Goal: Task Accomplishment & Management: Complete application form

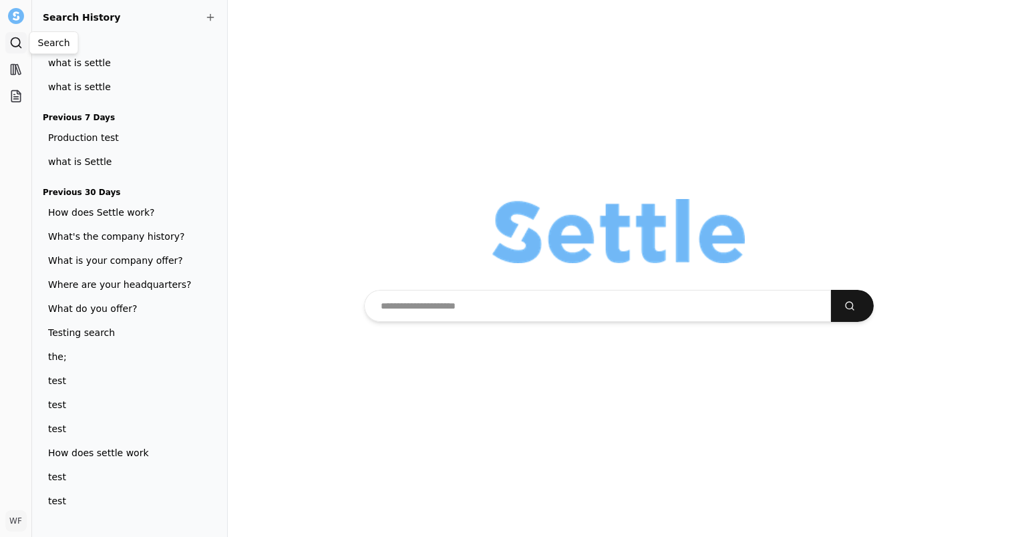
click at [15, 45] on icon at bounding box center [15, 42] width 13 height 13
click at [333, 110] on div at bounding box center [619, 268] width 783 height 537
click at [17, 99] on icon at bounding box center [15, 99] width 5 height 0
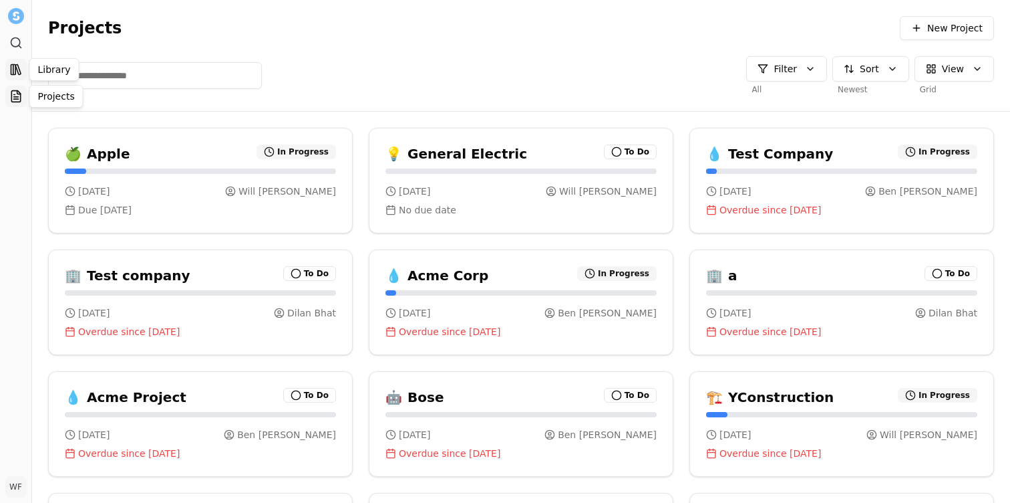
click at [8, 71] on link "Library" at bounding box center [15, 69] width 21 height 21
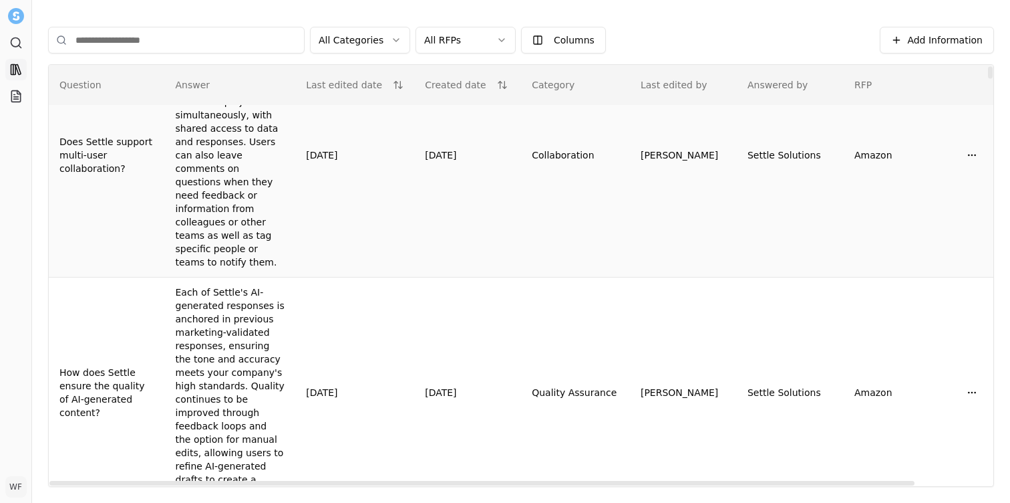
scroll to position [77, 0]
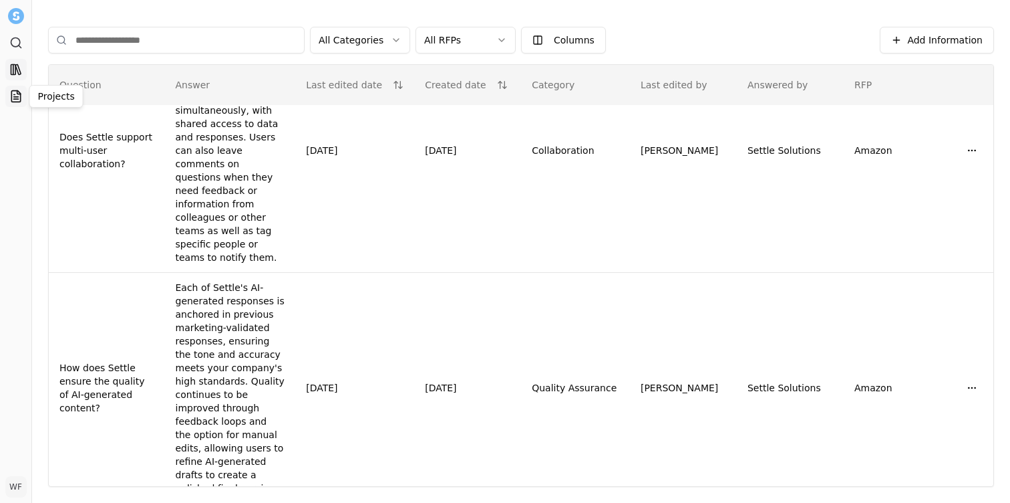
click at [19, 99] on icon at bounding box center [15, 96] width 13 height 13
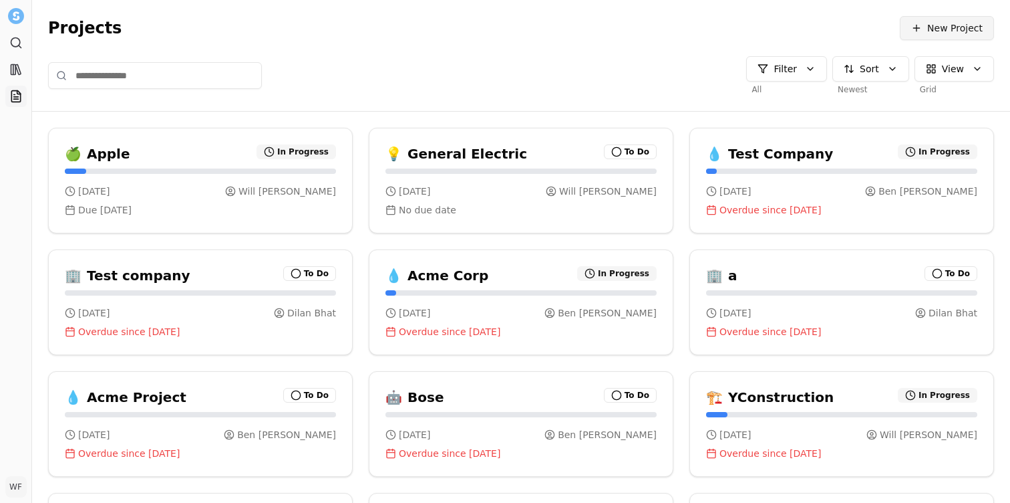
click at [943, 32] on span "New Project" at bounding box center [955, 27] width 55 height 13
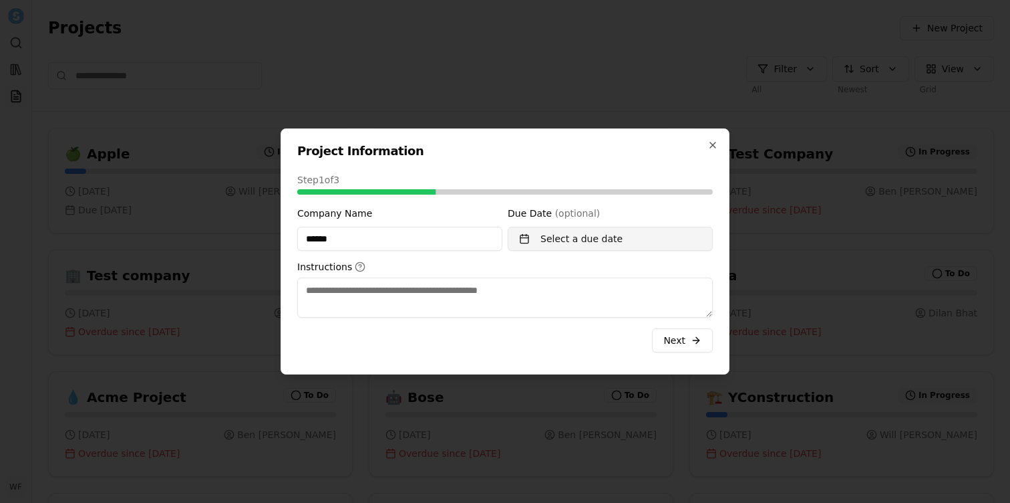
type input "******"
click at [626, 244] on button "Select a due date" at bounding box center [610, 239] width 205 height 24
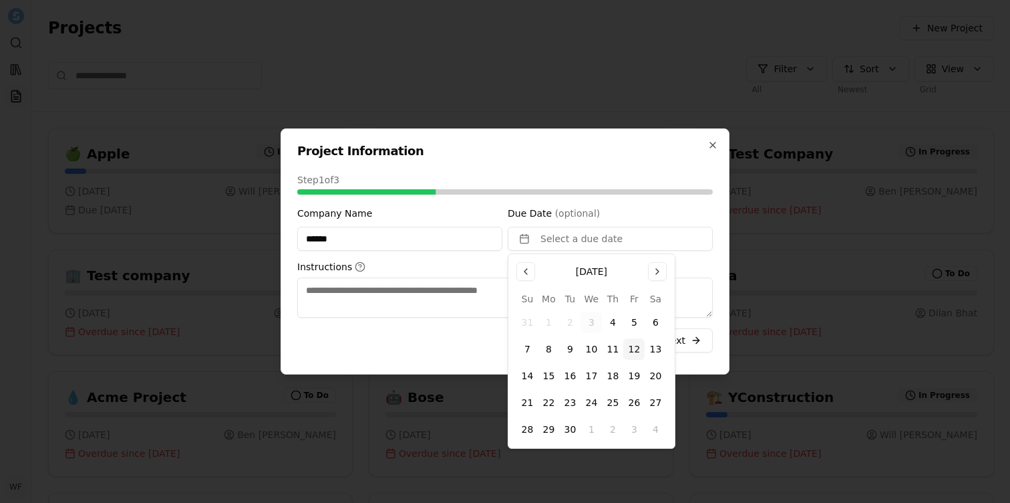
click at [638, 350] on button "12" at bounding box center [634, 348] width 21 height 21
click at [437, 305] on textarea "Instructions" at bounding box center [505, 297] width 416 height 40
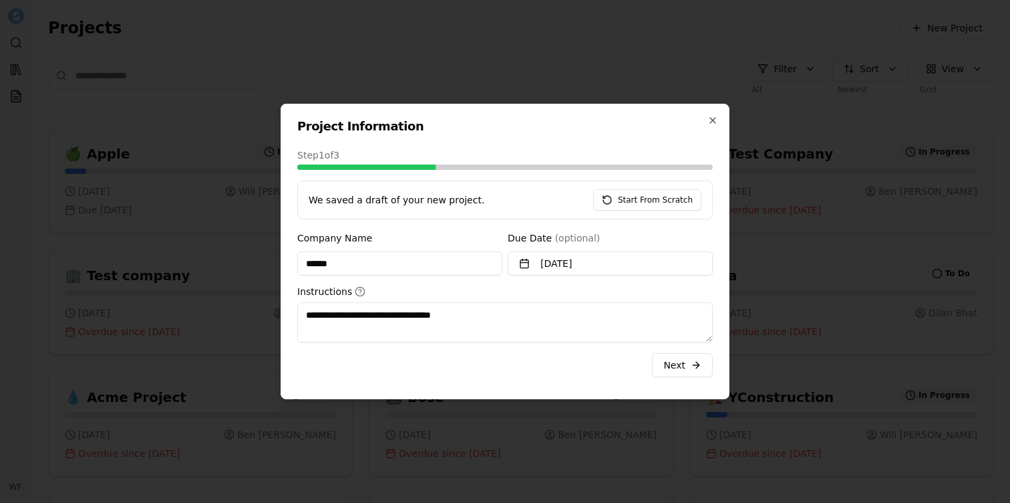
type textarea "**********"
click at [688, 370] on button "Next" at bounding box center [682, 365] width 61 height 24
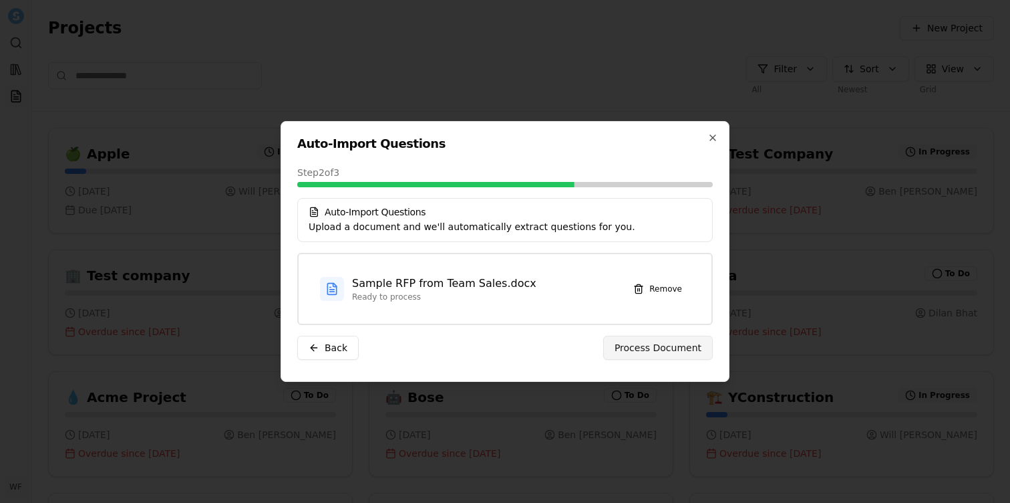
click at [639, 348] on span "Process Document" at bounding box center [658, 347] width 87 height 13
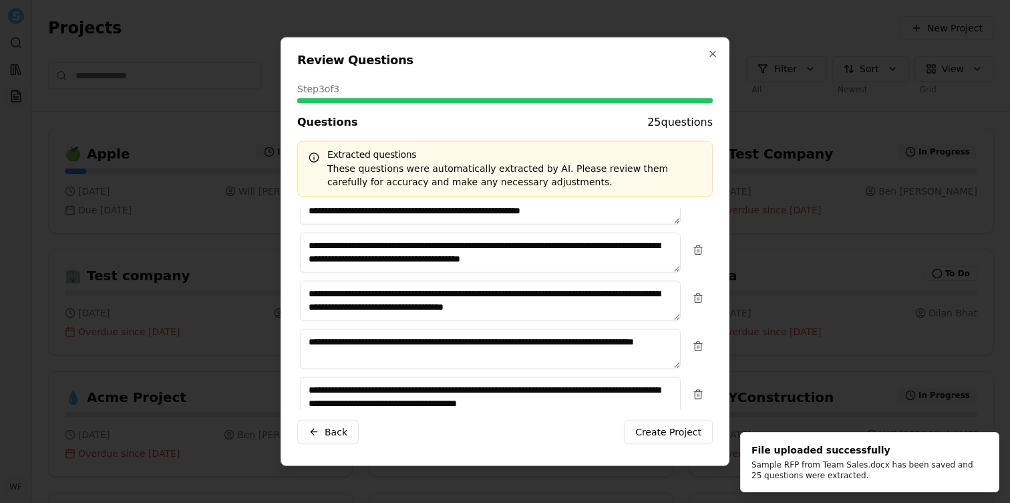
scroll to position [377, 0]
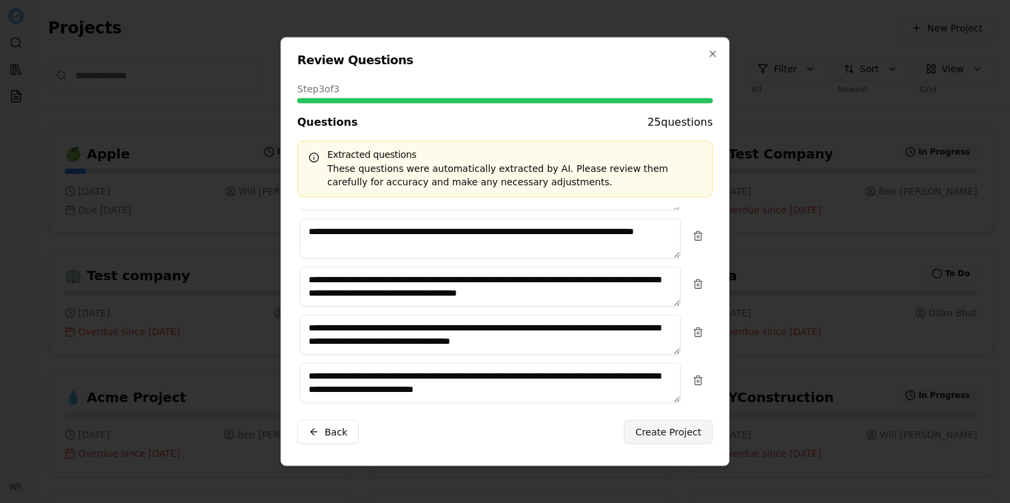
click at [666, 432] on span "Create Project" at bounding box center [669, 430] width 66 height 13
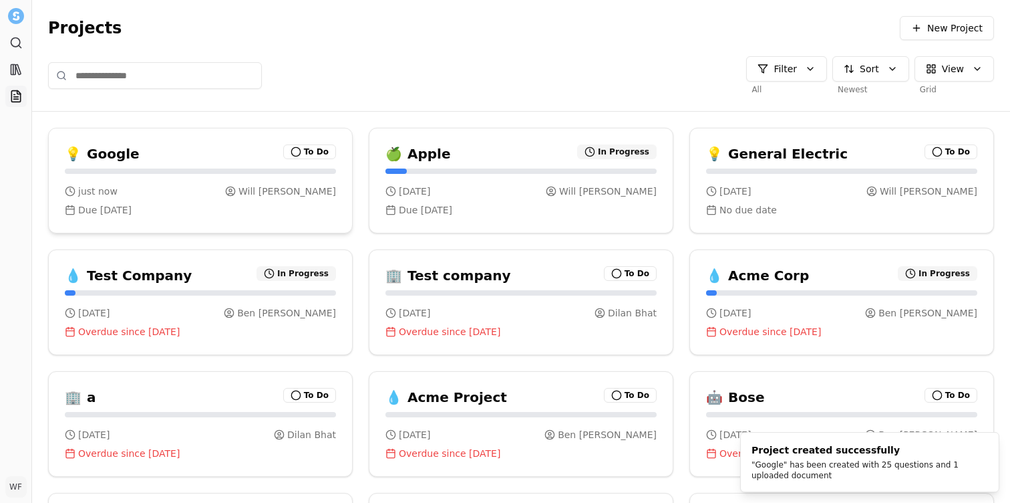
click at [202, 156] on div "💡 Google To Do" at bounding box center [200, 153] width 271 height 19
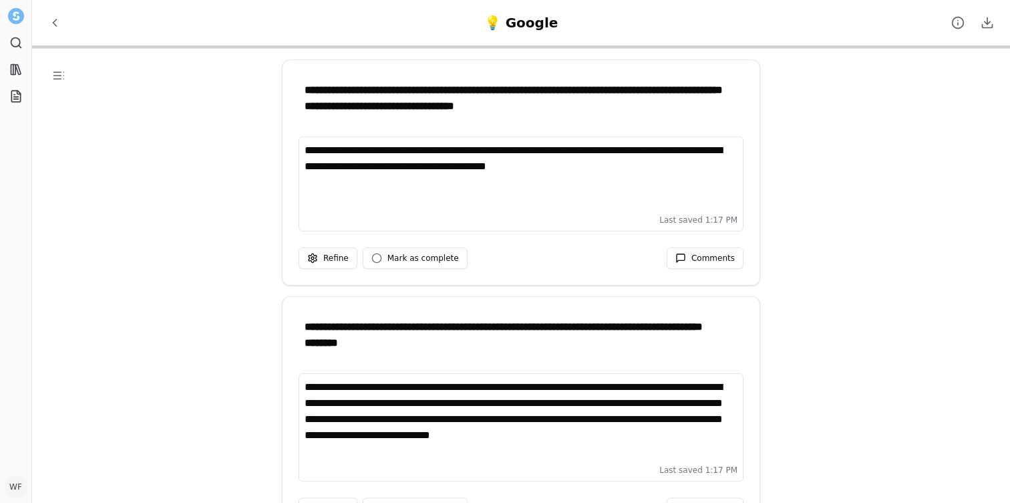
click at [634, 172] on div "**********" at bounding box center [521, 175] width 433 height 67
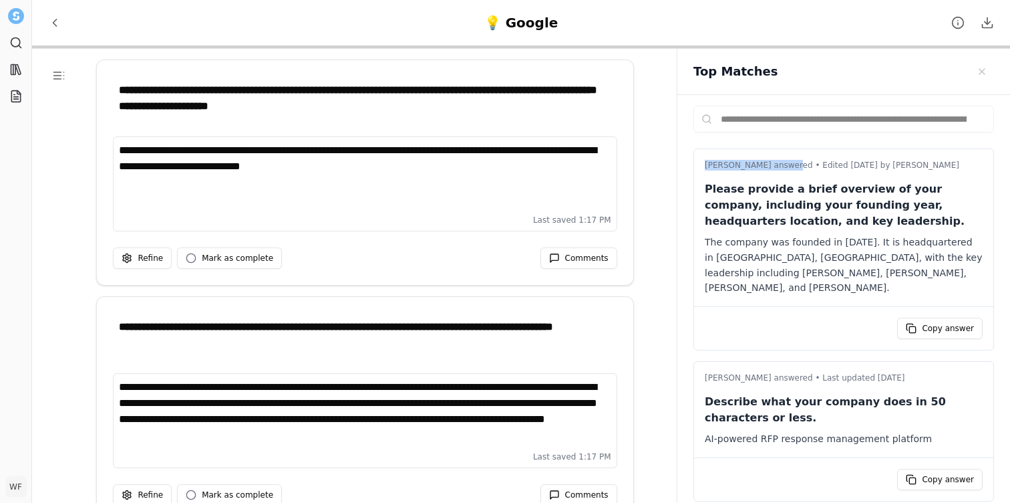
drag, startPoint x: 705, startPoint y: 168, endPoint x: 786, endPoint y: 169, distance: 80.9
click at [786, 169] on p "[PERSON_NAME] answered • Edited [DATE] by [PERSON_NAME]" at bounding box center [844, 165] width 278 height 11
drag, startPoint x: 803, startPoint y: 164, endPoint x: 915, endPoint y: 164, distance: 111.6
click at [915, 164] on p "[PERSON_NAME] answered • Edited [DATE] by [PERSON_NAME]" at bounding box center [844, 165] width 278 height 11
click at [20, 76] on icon at bounding box center [15, 69] width 13 height 13
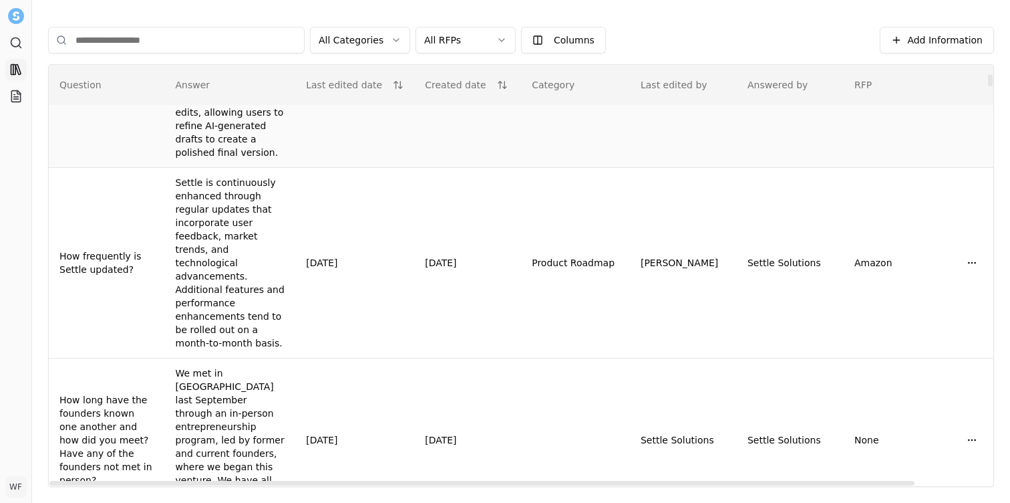
scroll to position [428, 0]
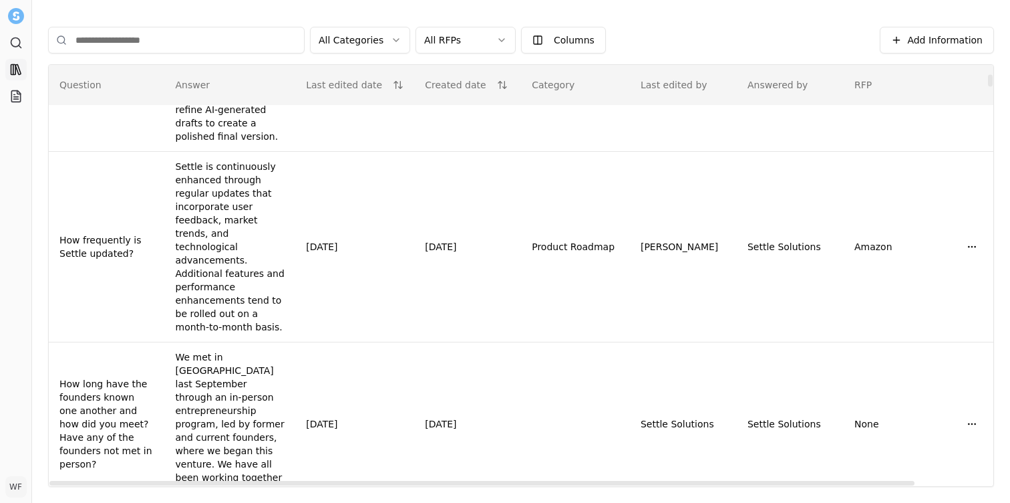
drag, startPoint x: 61, startPoint y: 260, endPoint x: 136, endPoint y: 260, distance: 74.2
drag, startPoint x: 69, startPoint y: 261, endPoint x: 144, endPoint y: 261, distance: 75.5
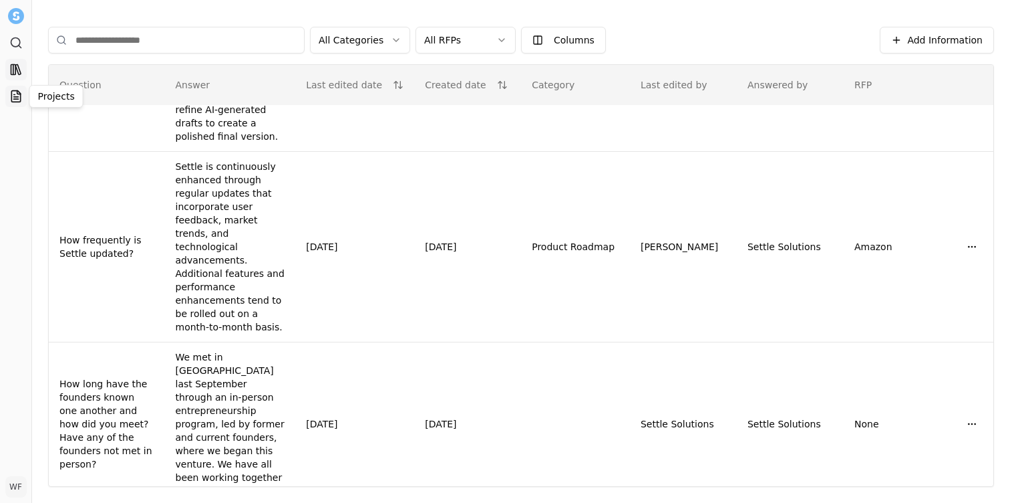
click at [17, 101] on icon at bounding box center [15, 96] width 9 height 11
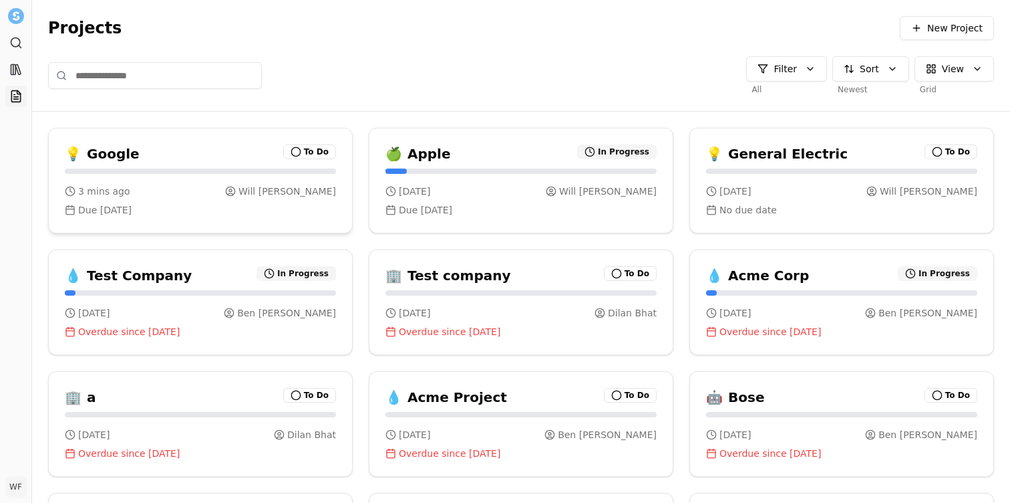
click at [190, 160] on div "💡 Google To Do" at bounding box center [200, 153] width 271 height 19
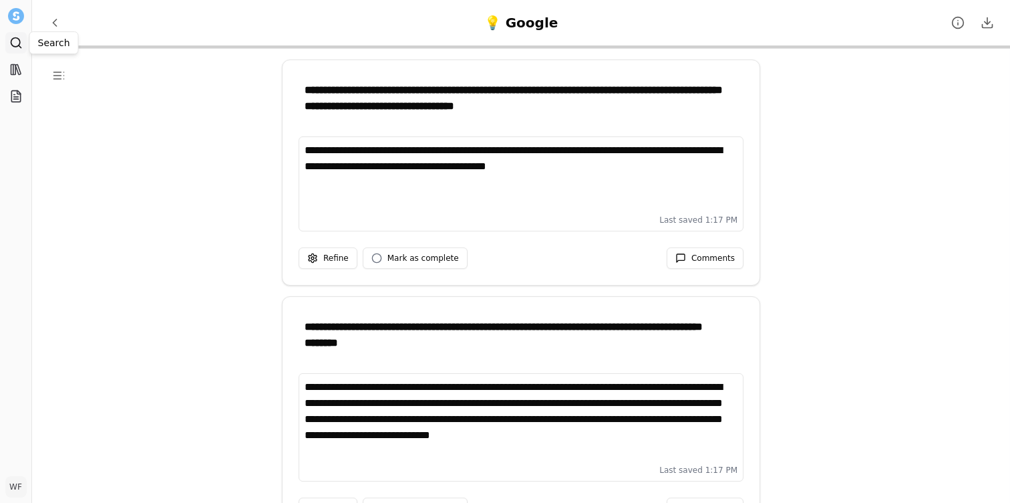
click at [17, 47] on icon at bounding box center [15, 42] width 13 height 13
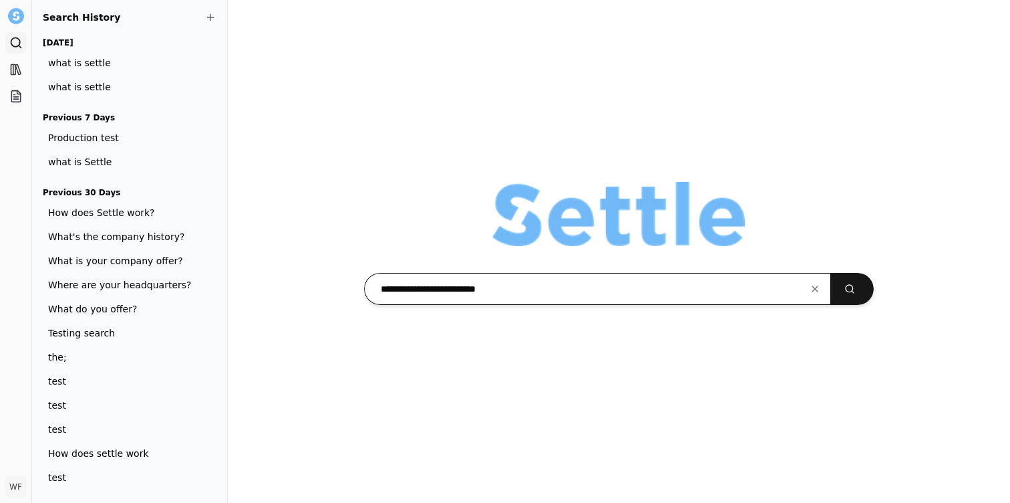
type input "**********"
click at [831, 273] on button "submit" at bounding box center [852, 289] width 43 height 32
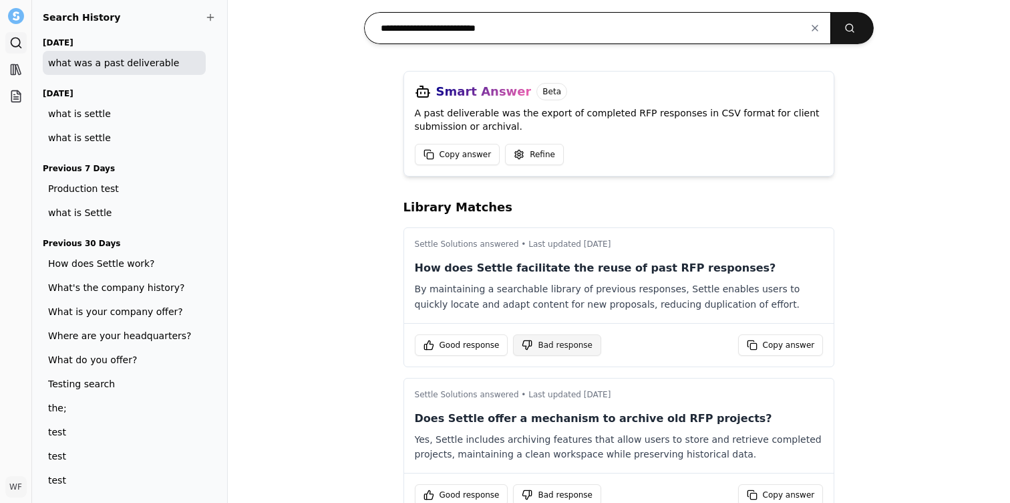
scroll to position [127, 0]
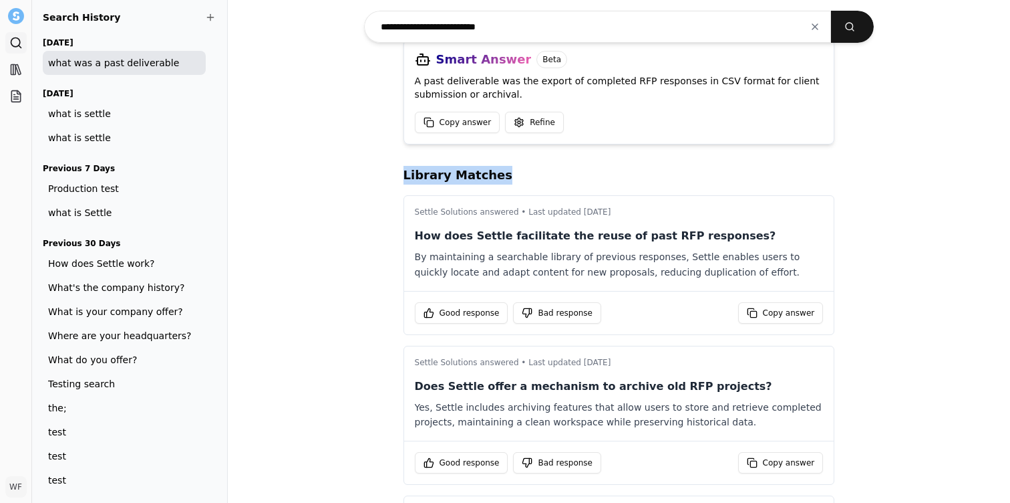
drag, startPoint x: 394, startPoint y: 178, endPoint x: 503, endPoint y: 179, distance: 108.9
click at [503, 179] on div "**********" at bounding box center [619, 251] width 783 height 503
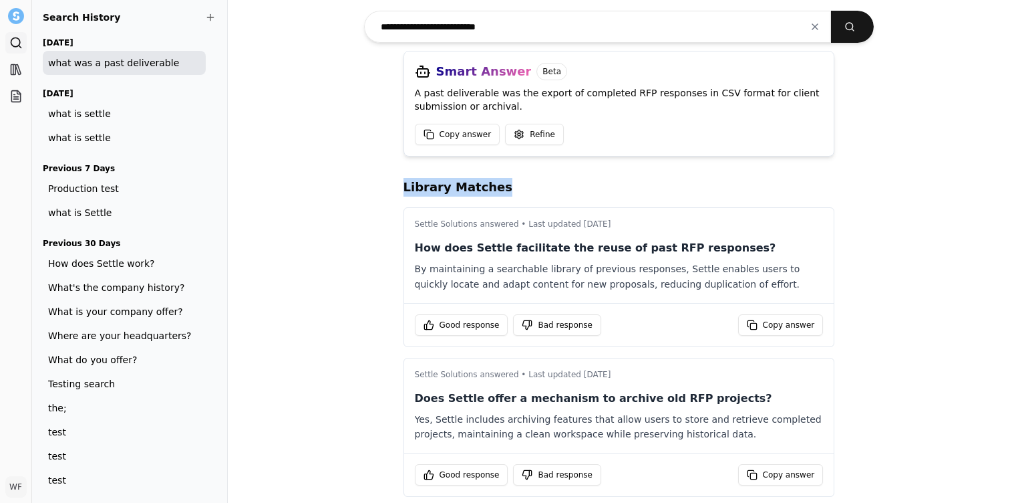
scroll to position [114, 0]
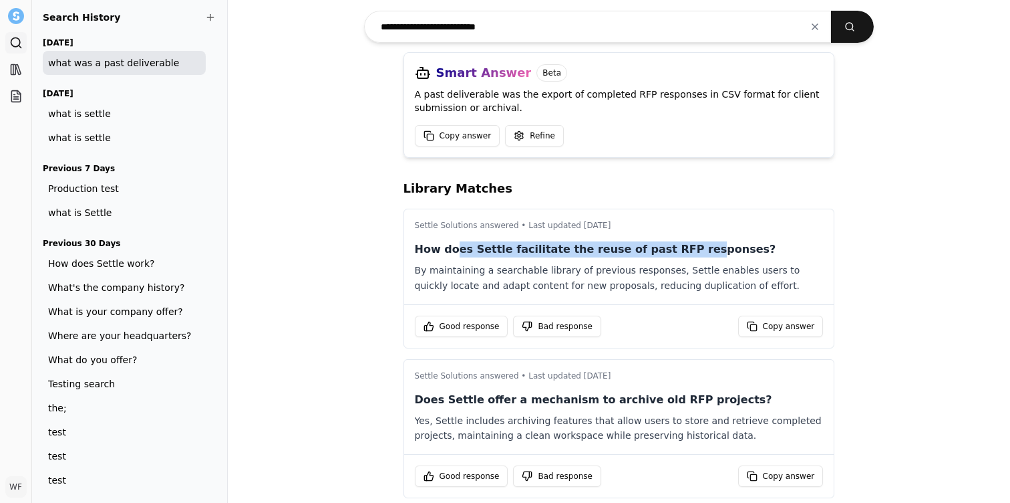
drag, startPoint x: 455, startPoint y: 255, endPoint x: 677, endPoint y: 255, distance: 221.9
click at [677, 255] on p "How does Settle facilitate the reuse of past RFP responses?" at bounding box center [619, 249] width 409 height 16
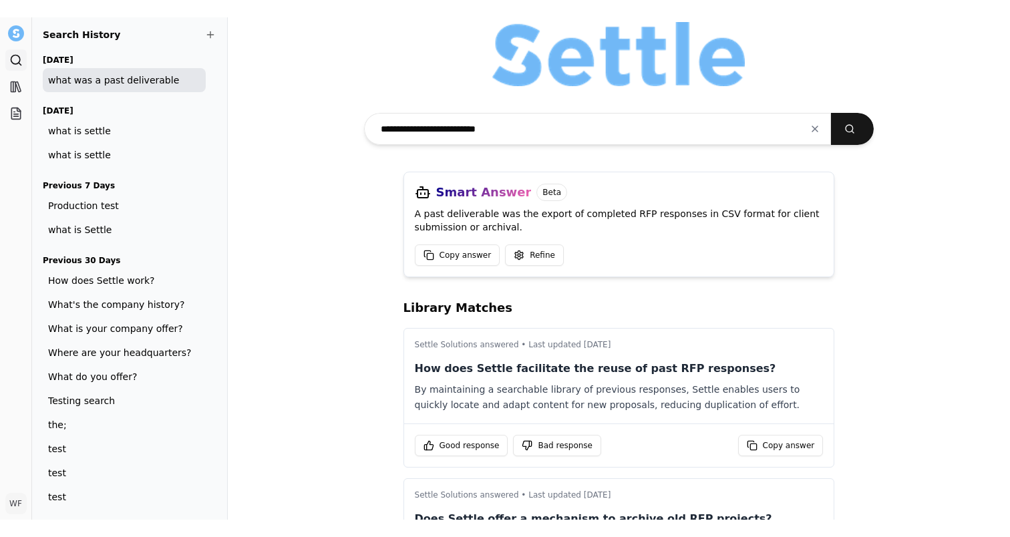
scroll to position [0, 0]
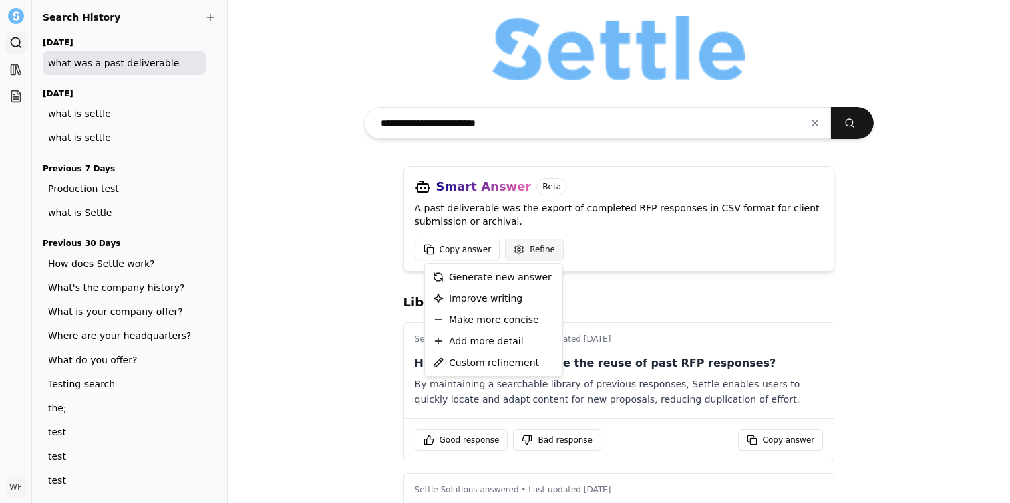
click at [531, 251] on html "Search Library Projects WF [PERSON_NAME] Toggle Sidebar Search Search History […" at bounding box center [505, 251] width 1010 height 503
click at [603, 292] on html "Search Library Projects WF [PERSON_NAME] Toggle Sidebar Search Search History […" at bounding box center [505, 251] width 1010 height 503
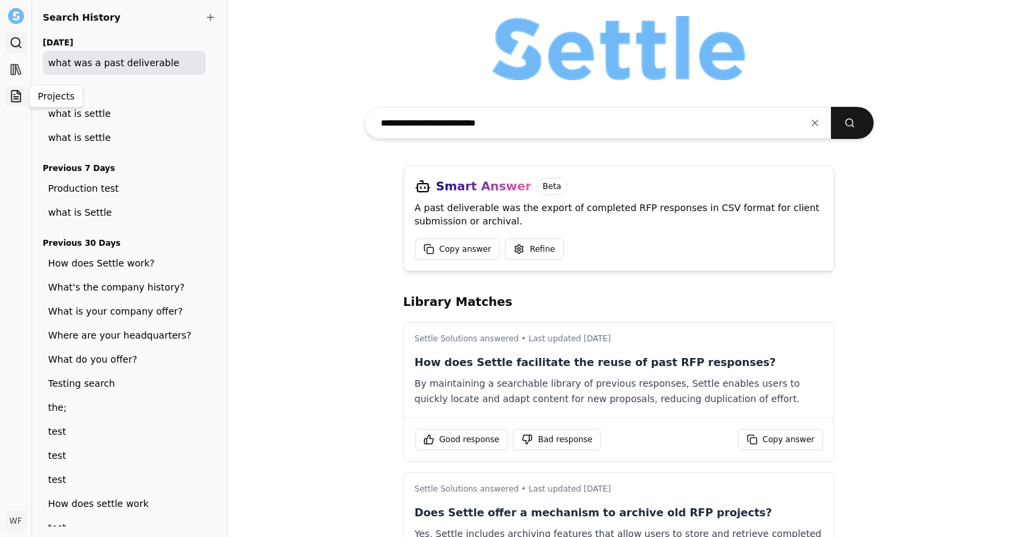
click at [15, 95] on icon at bounding box center [15, 96] width 13 height 13
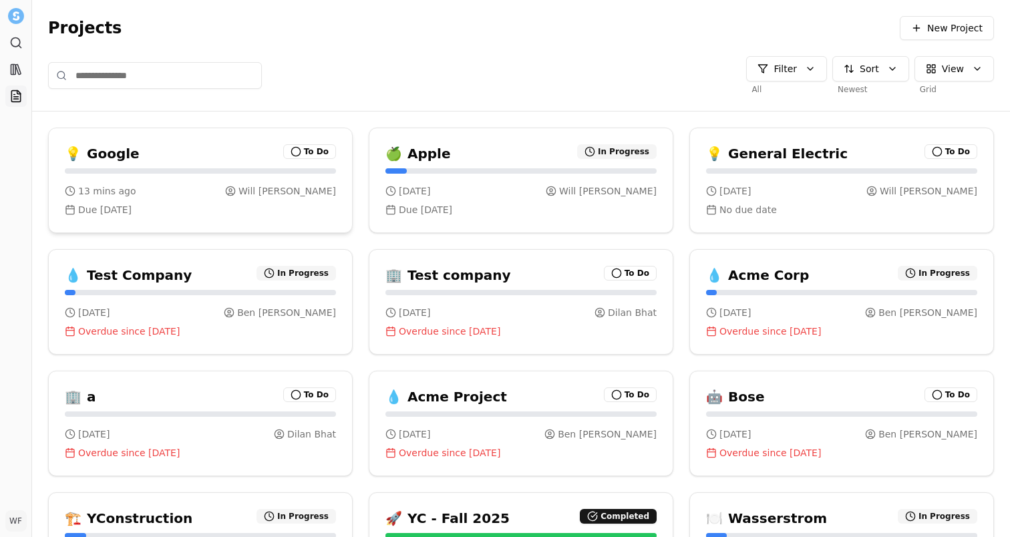
click at [156, 144] on div "💡 Google To Do" at bounding box center [200, 153] width 271 height 19
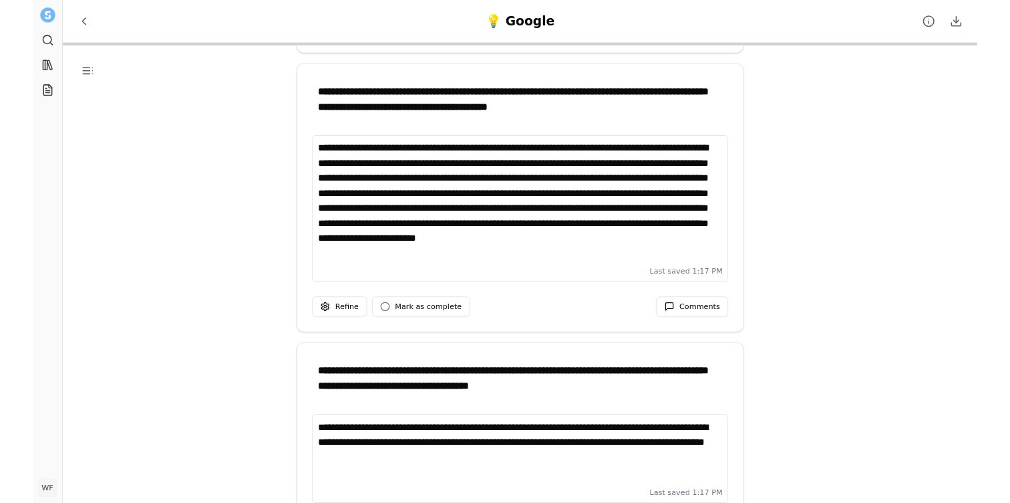
scroll to position [1625, 0]
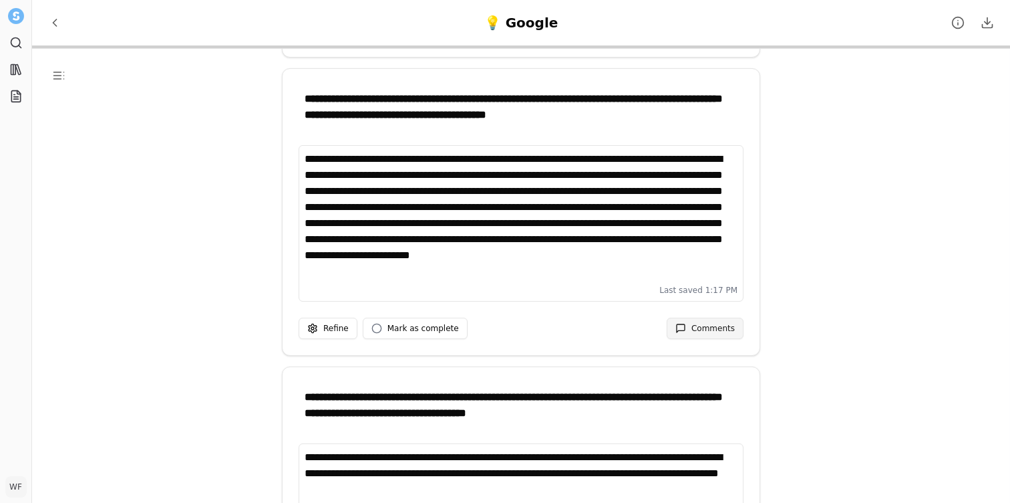
click at [679, 324] on span at bounding box center [681, 328] width 11 height 11
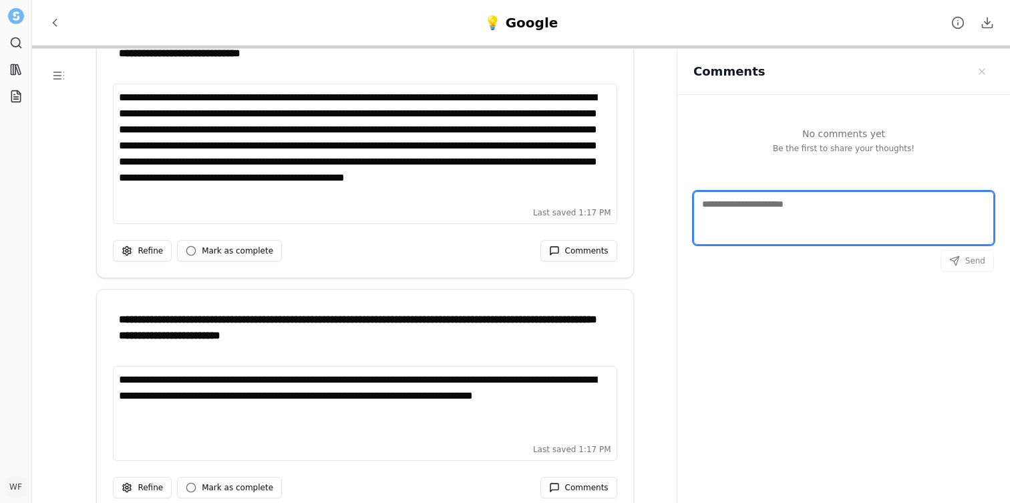
click at [740, 222] on textarea "Comments" at bounding box center [844, 217] width 301 height 53
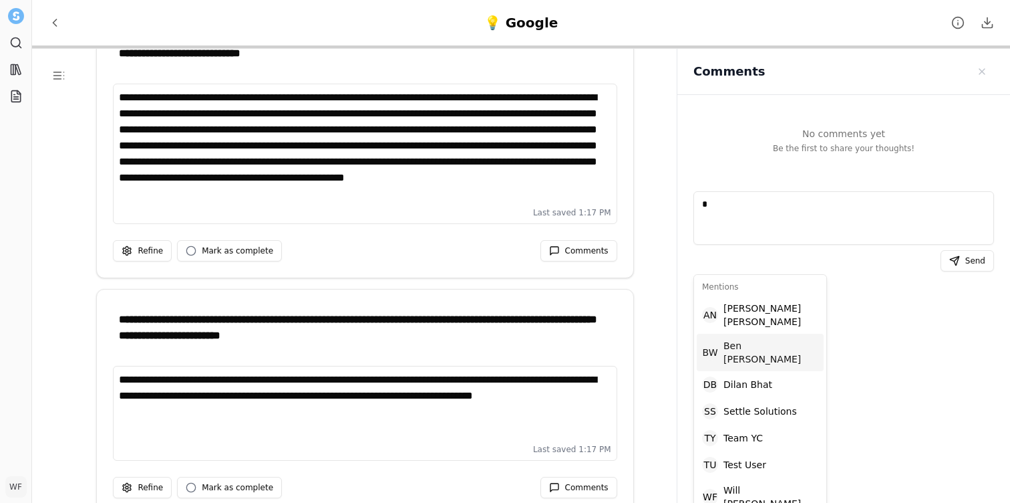
click at [737, 339] on span "[PERSON_NAME]" at bounding box center [771, 352] width 95 height 27
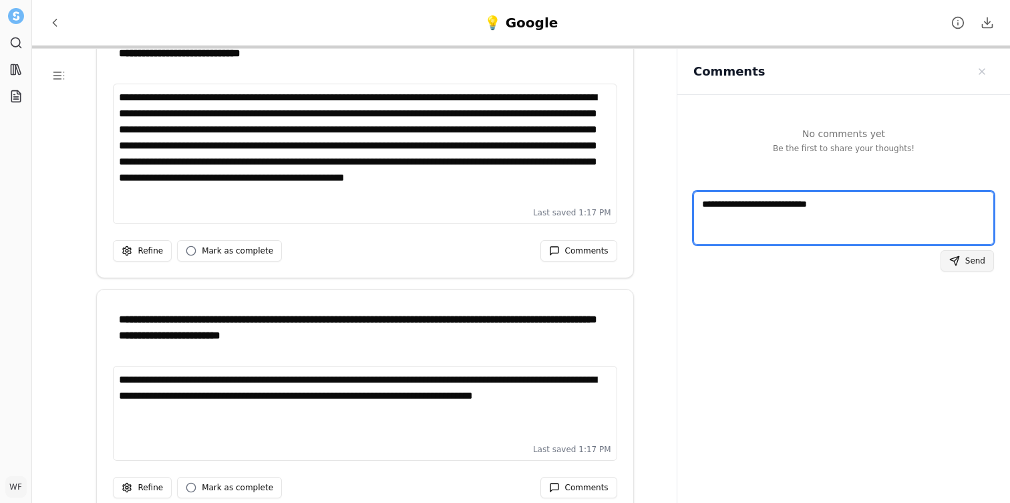
type textarea "**********"
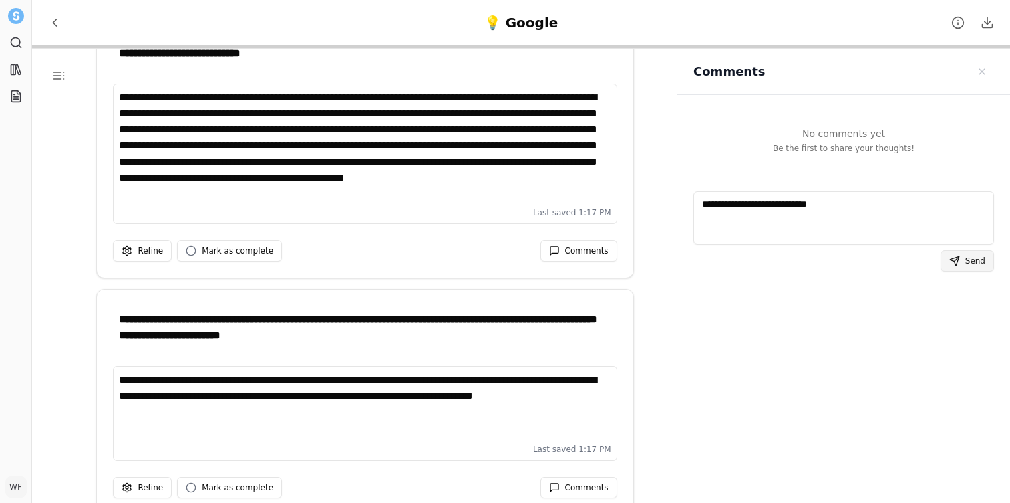
click at [964, 257] on button "Send" at bounding box center [967, 260] width 53 height 21
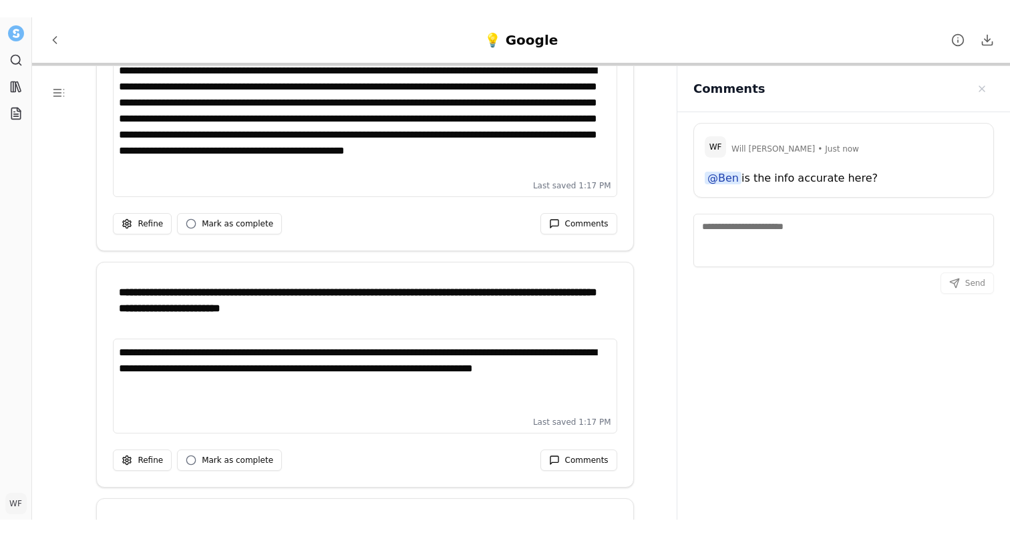
scroll to position [1636, 0]
